Goal: Navigation & Orientation: Go to known website

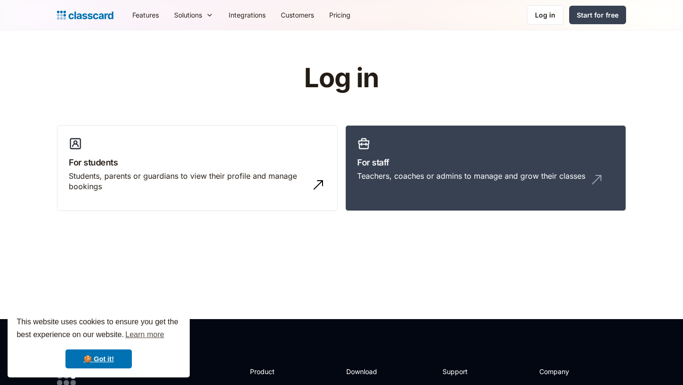
click at [543, 16] on div "Log in" at bounding box center [545, 15] width 20 height 10
click at [541, 14] on div "Log in" at bounding box center [545, 15] width 20 height 10
click at [419, 182] on div "Teachers, coaches or admins to manage and grow their classes" at bounding box center [485, 180] width 257 height 18
